Goal: Information Seeking & Learning: Learn about a topic

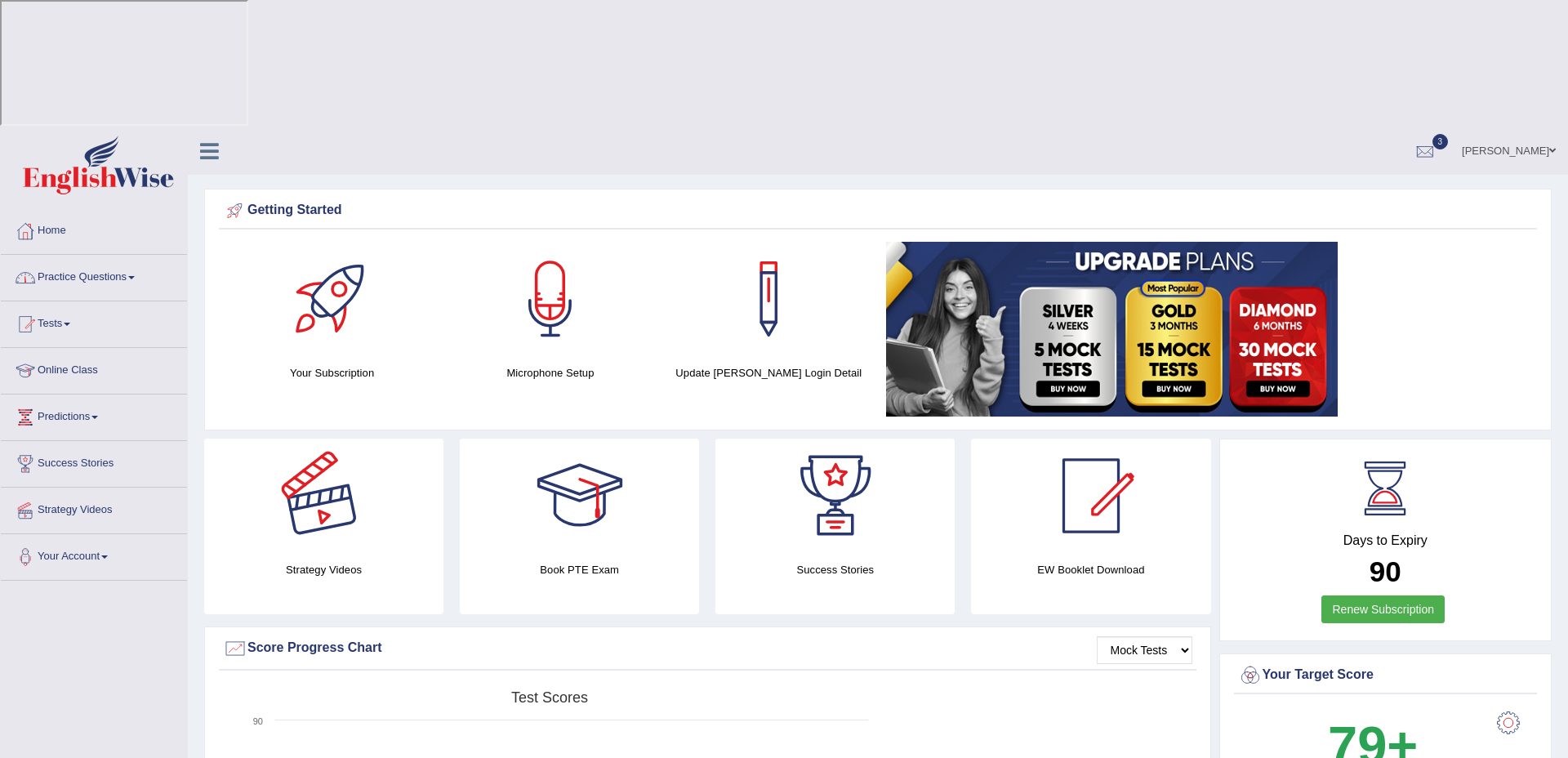
click at [124, 255] on link "Practice Questions" at bounding box center [94, 275] width 186 height 41
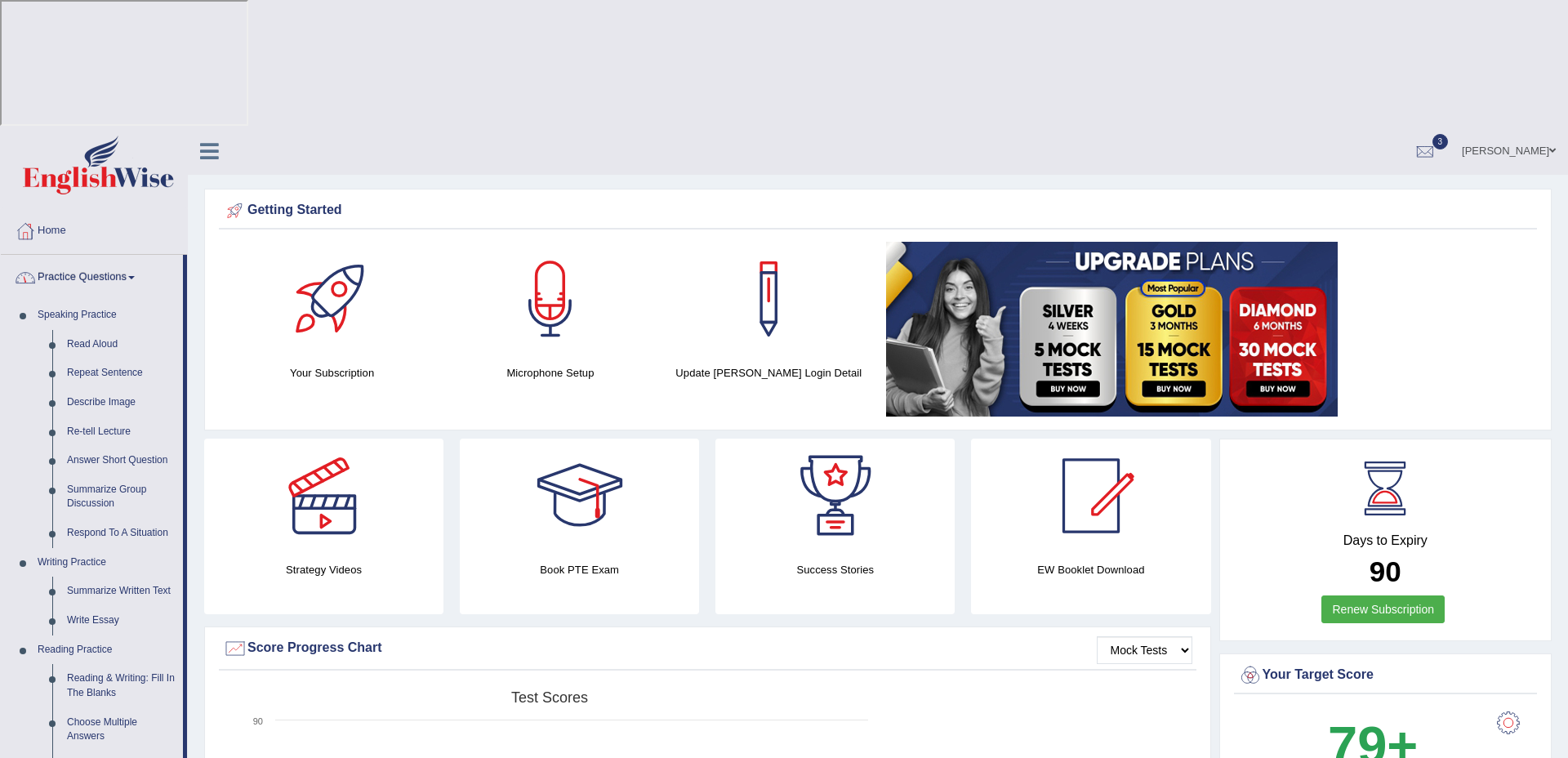
click at [111, 255] on link "Practice Questions" at bounding box center [91, 275] width 182 height 41
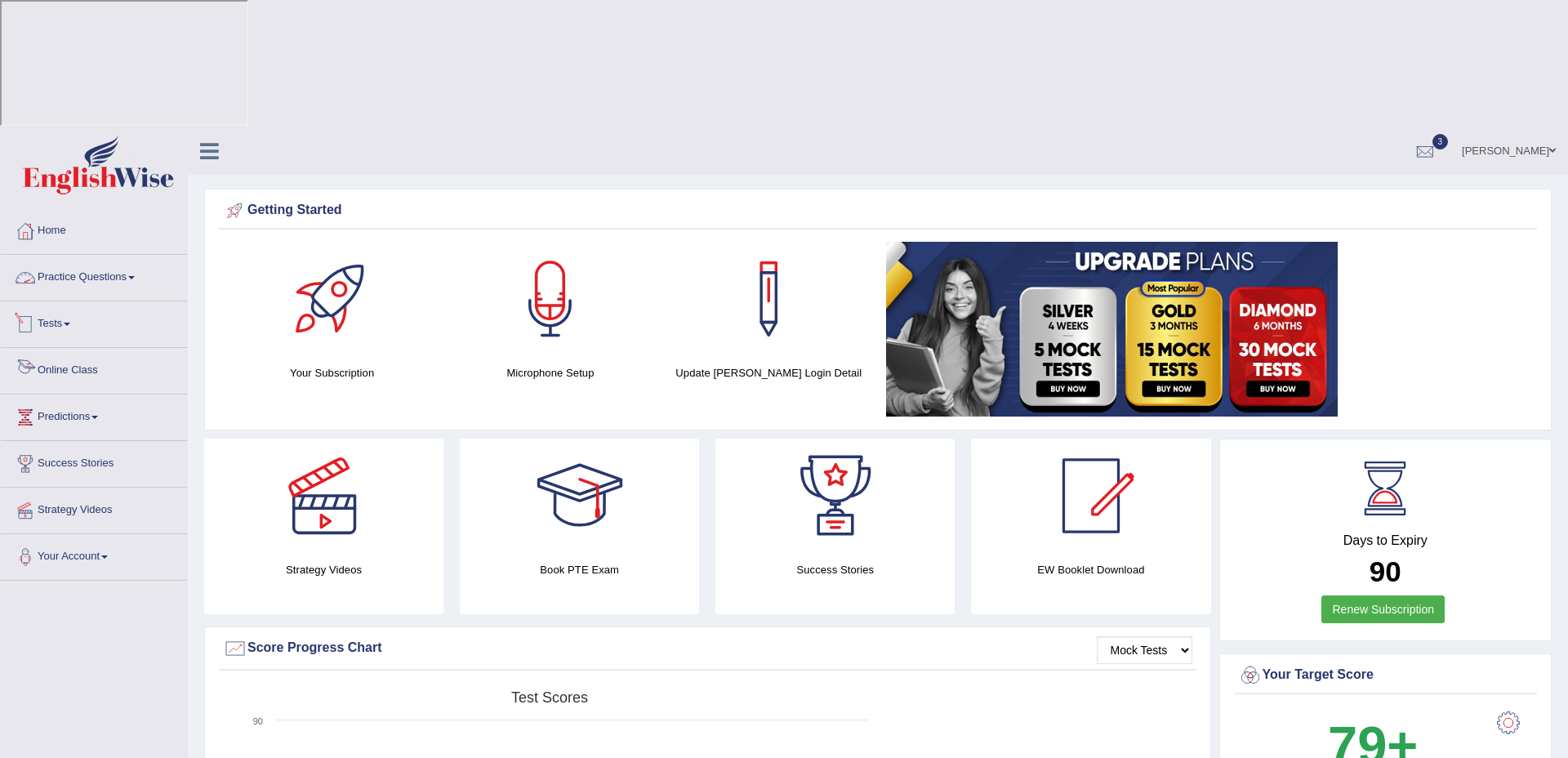
scroll to position [6, 0]
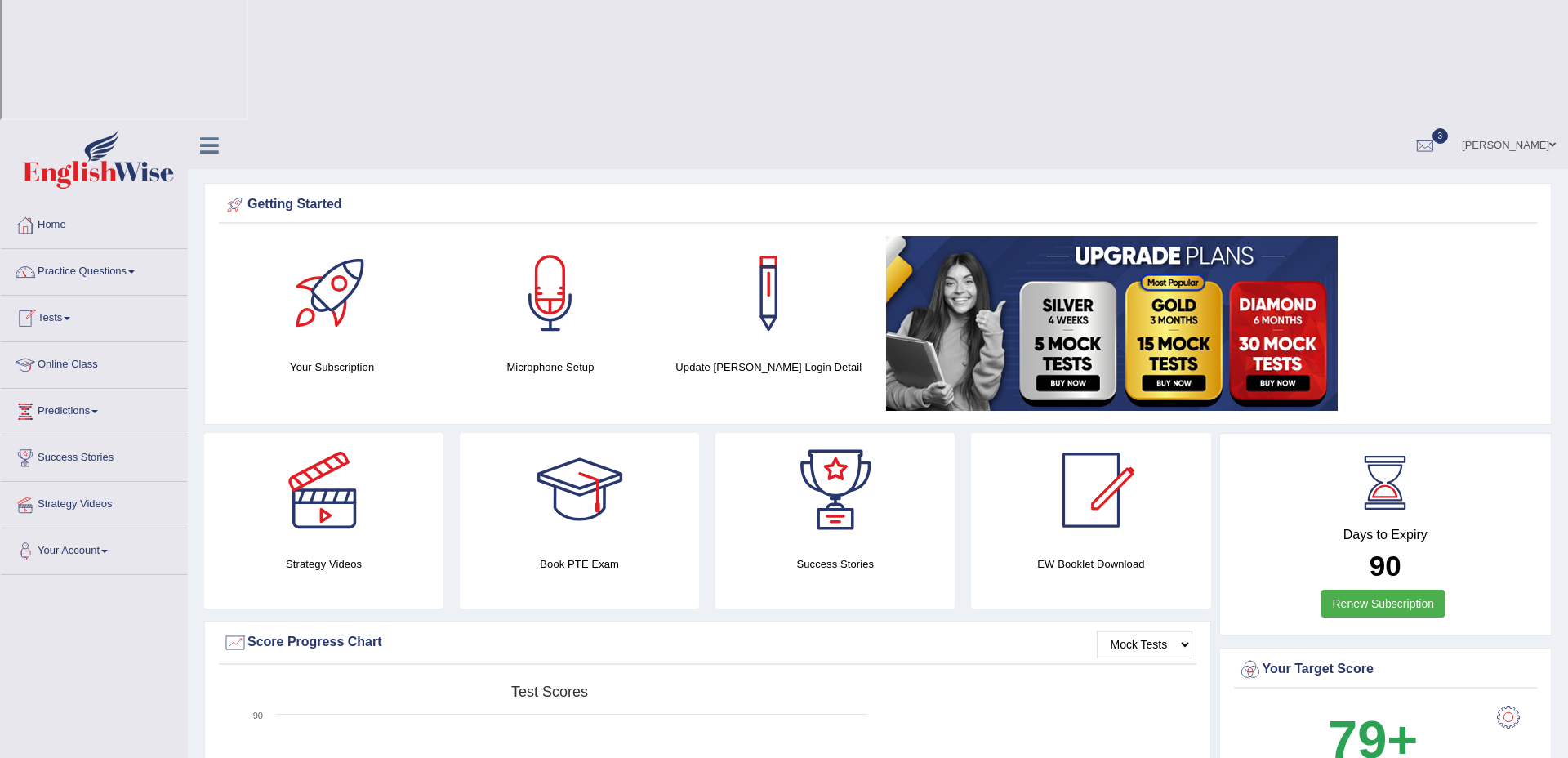
click at [61, 296] on link "Tests" at bounding box center [94, 316] width 186 height 41
click at [101, 341] on link "Take Practice Sectional Test" at bounding box center [106, 356] width 152 height 30
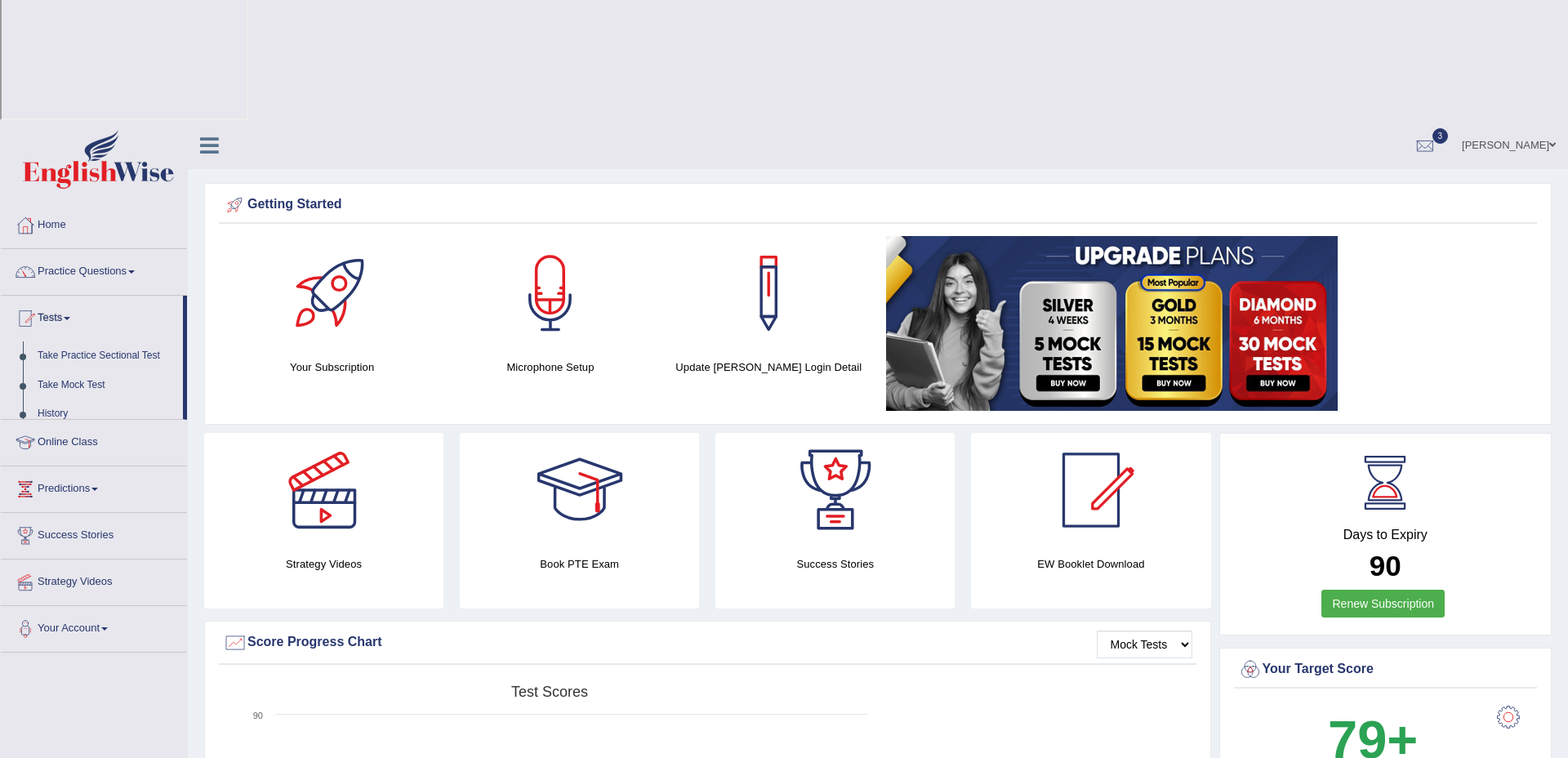
scroll to position [7, 0]
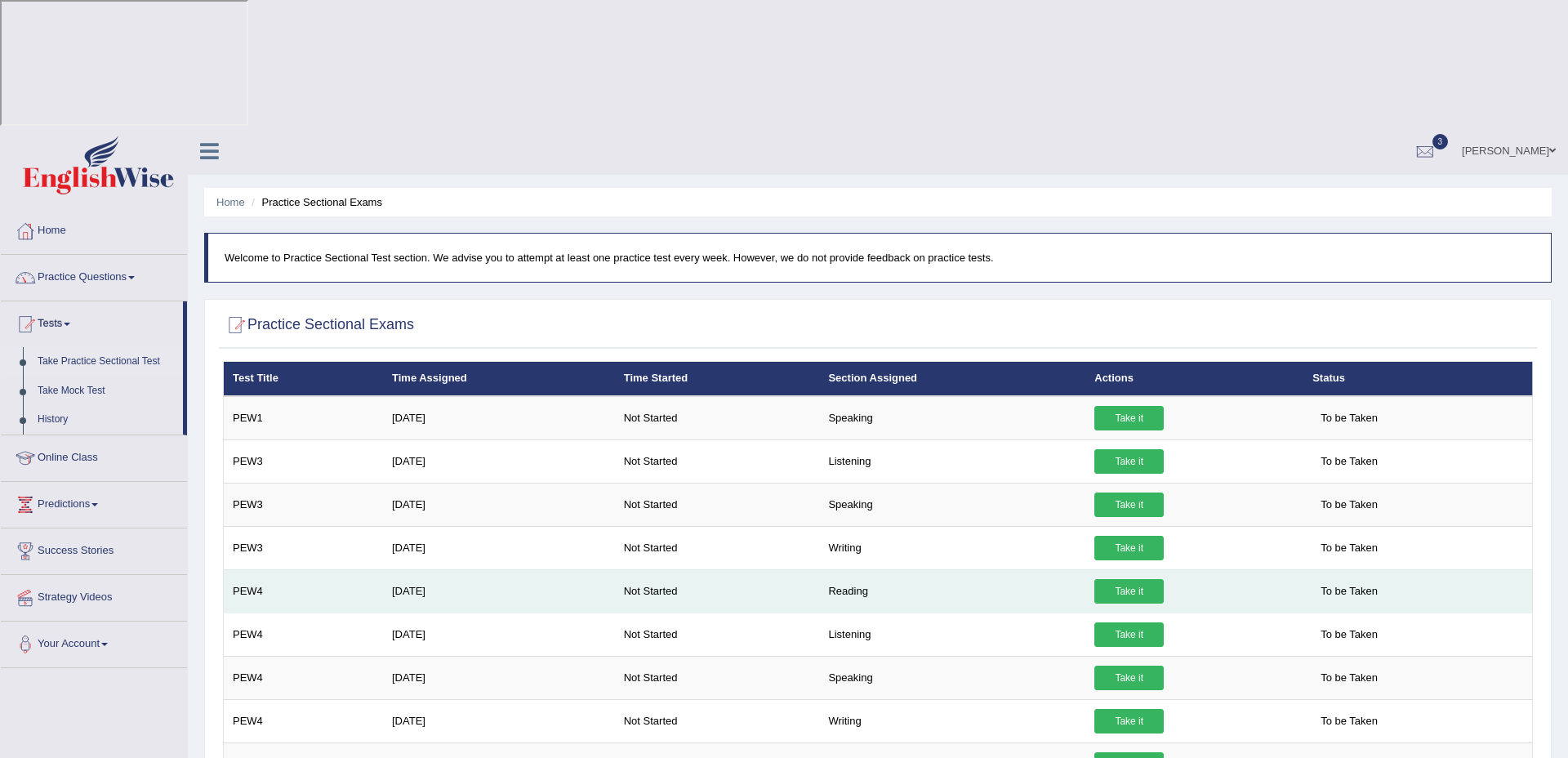
click at [1121, 579] on link "Take it" at bounding box center [1129, 592] width 69 height 25
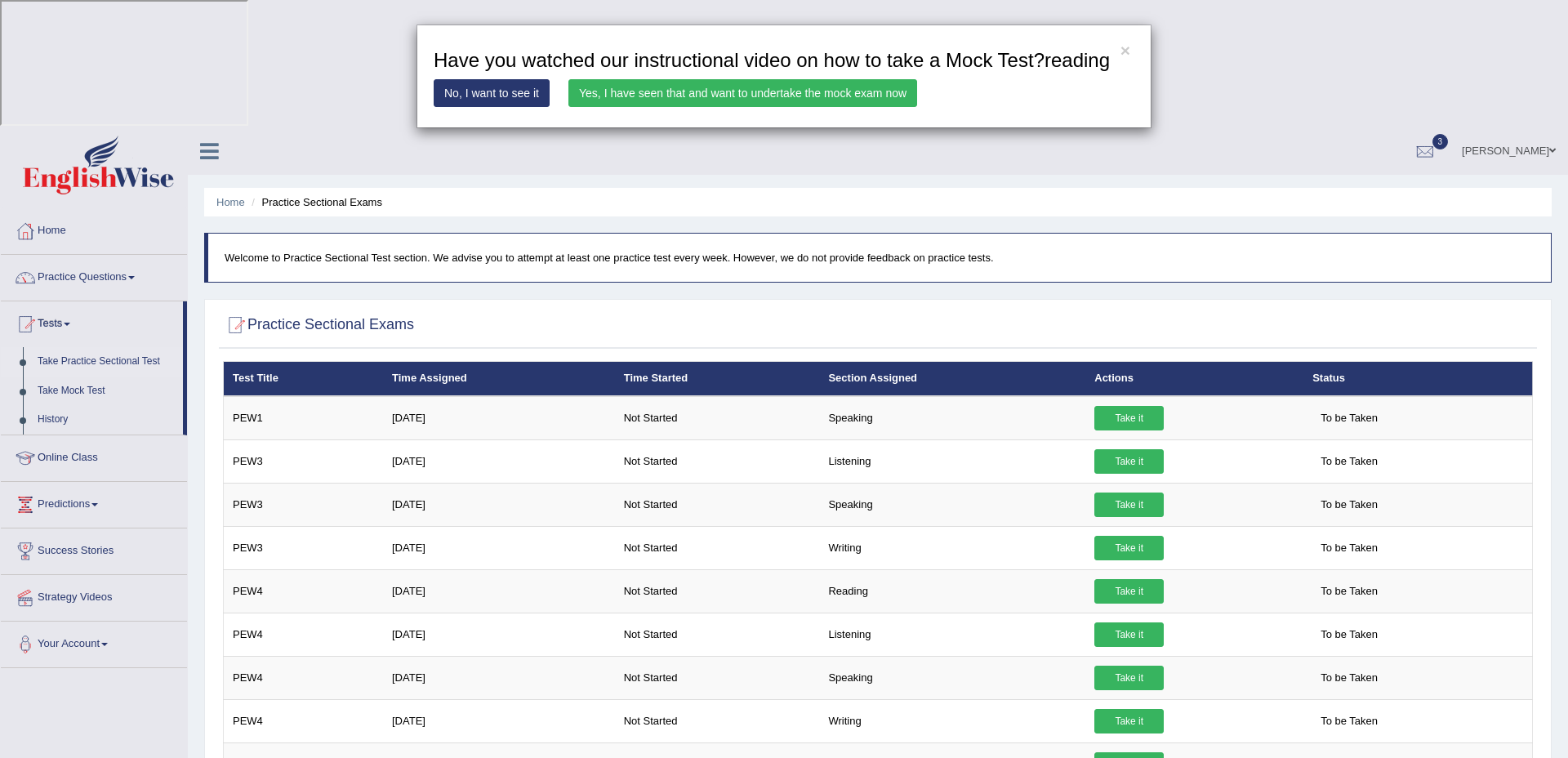
click at [758, 107] on link "Yes, I have seen that and want to undertake the mock exam now" at bounding box center [742, 93] width 349 height 28
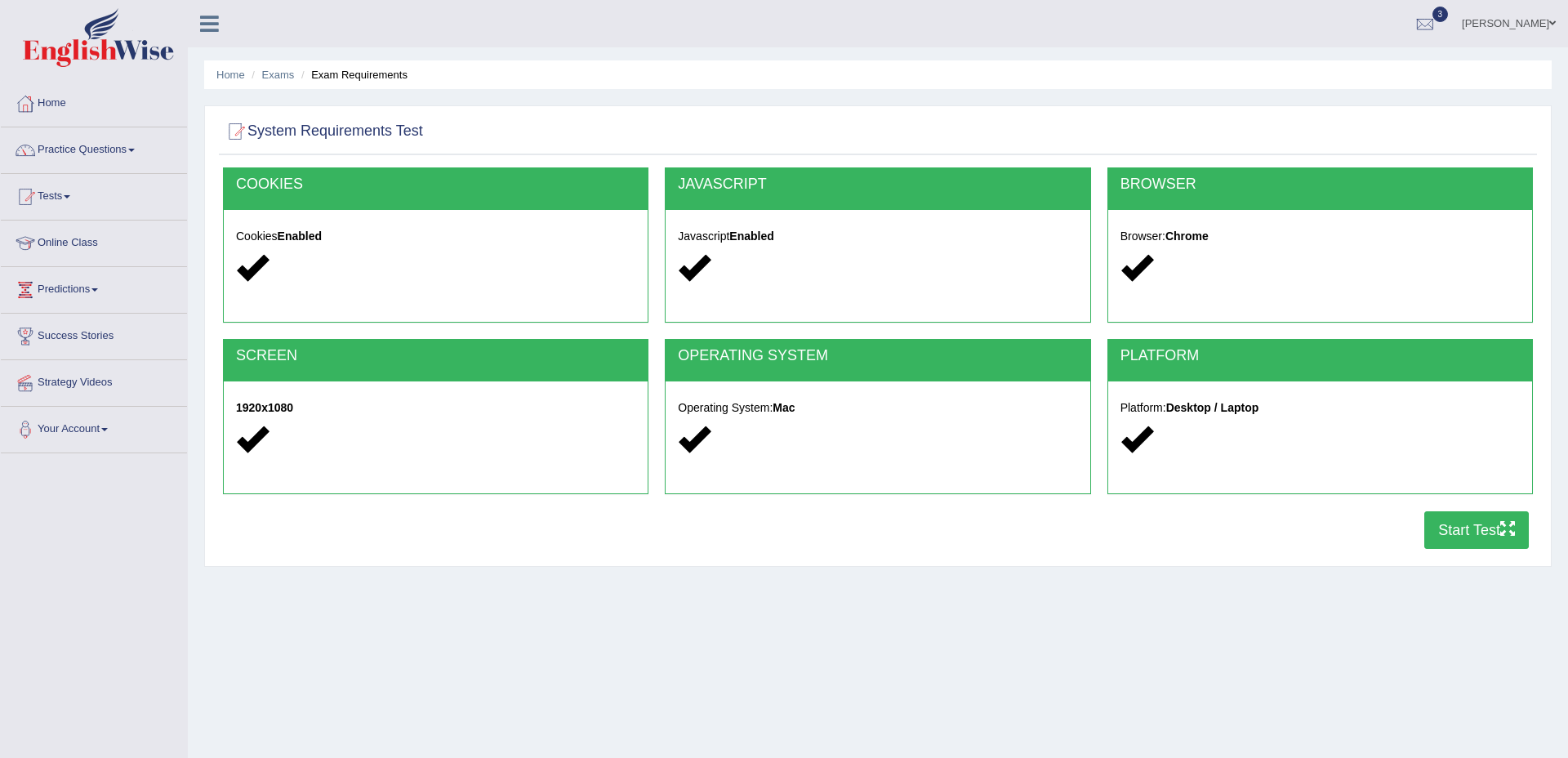
click at [1481, 518] on button "Start Test" at bounding box center [1477, 531] width 105 height 38
